Goal: Transaction & Acquisition: Obtain resource

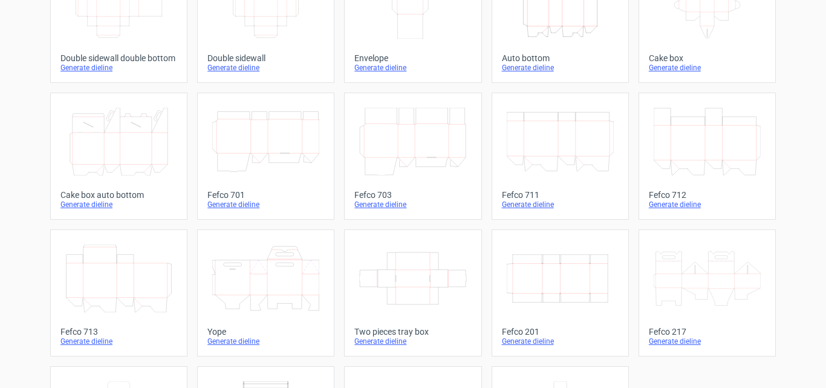
scroll to position [258, 0]
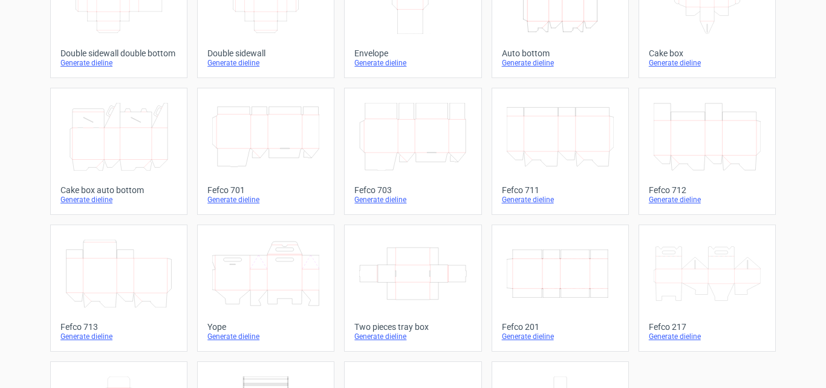
click at [272, 276] on icon at bounding box center [265, 274] width 107 height 68
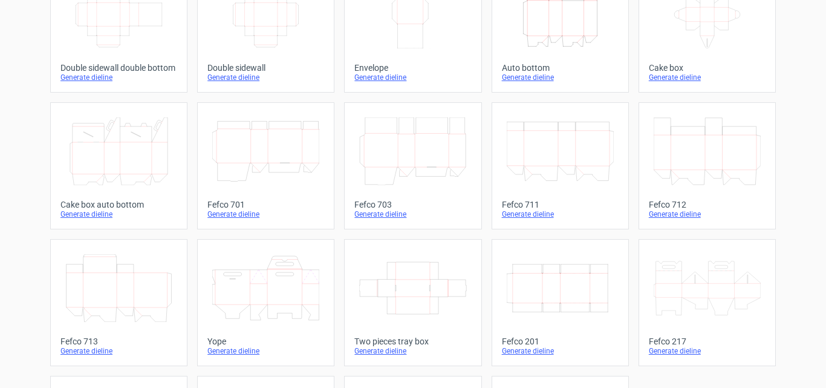
scroll to position [237, 0]
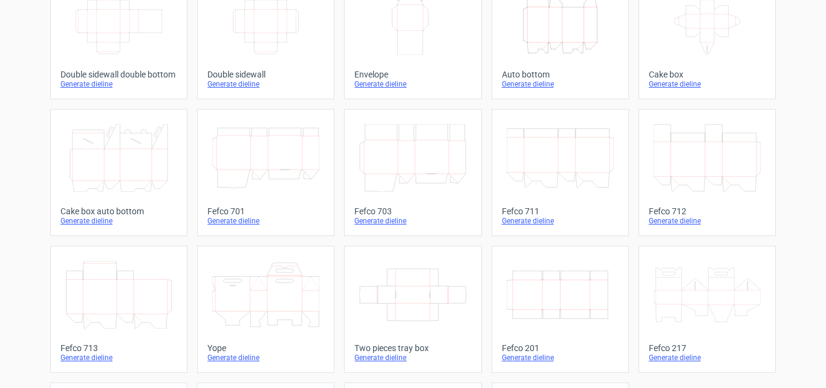
click at [134, 148] on icon at bounding box center [118, 158] width 107 height 68
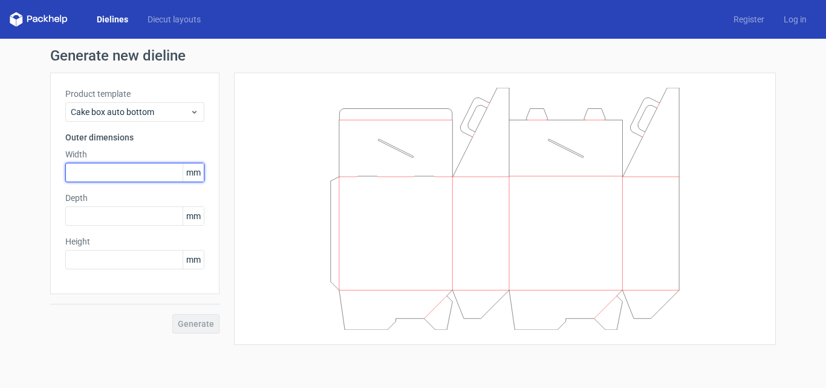
click at [104, 171] on input "text" at bounding box center [134, 172] width 139 height 19
type input "180"
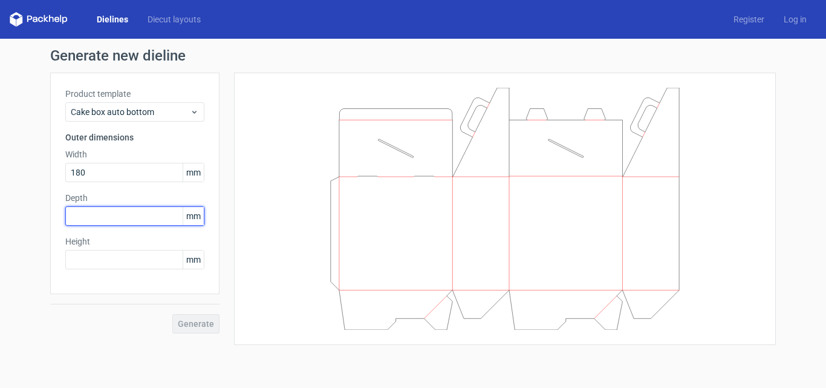
click at [86, 220] on input "text" at bounding box center [134, 215] width 139 height 19
type input "150"
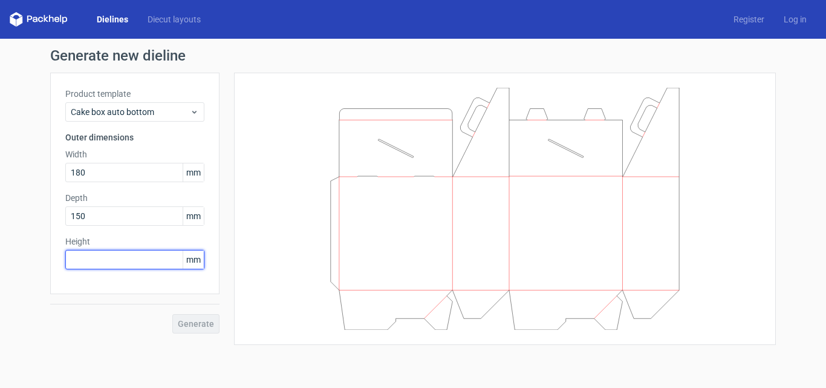
click at [79, 263] on input "text" at bounding box center [134, 259] width 139 height 19
type input "100"
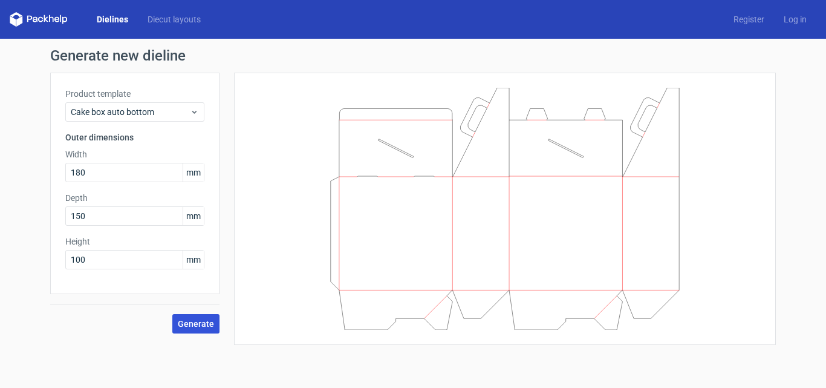
click at [201, 322] on span "Generate" at bounding box center [196, 323] width 36 height 8
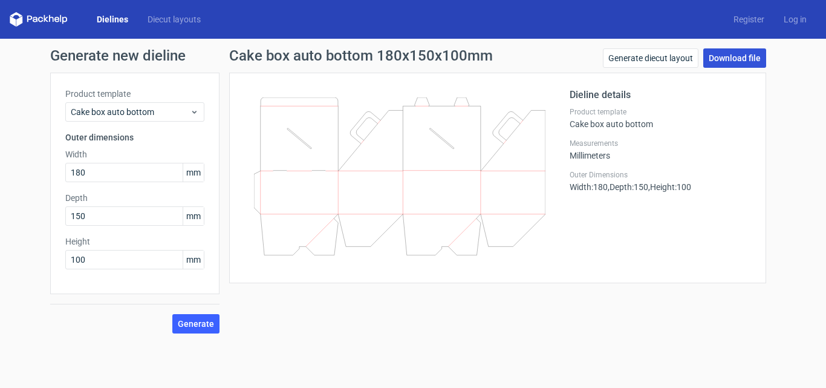
click at [753, 57] on link "Download file" at bounding box center [735, 57] width 63 height 19
